Goal: Navigation & Orientation: Find specific page/section

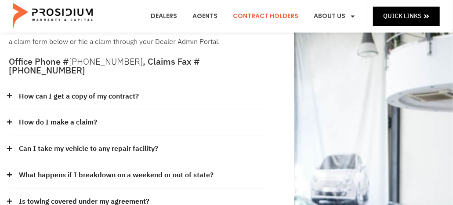
scroll to position [88, 0]
click at [7, 97] on icon at bounding box center [10, 96] width 6 height 6
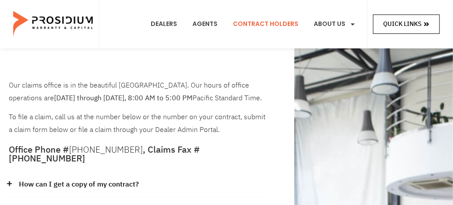
click at [417, 22] on span "Quick Links" at bounding box center [402, 23] width 38 height 11
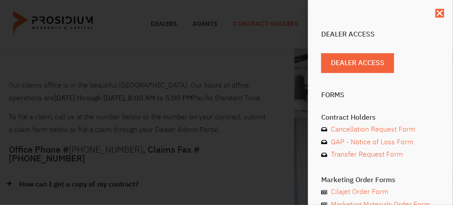
click at [85, 49] on div "Dealer Access Dealer Access Forms Contract Holders Cancellation Request Form GA…" at bounding box center [226, 102] width 453 height 205
